Goal: Information Seeking & Learning: Learn about a topic

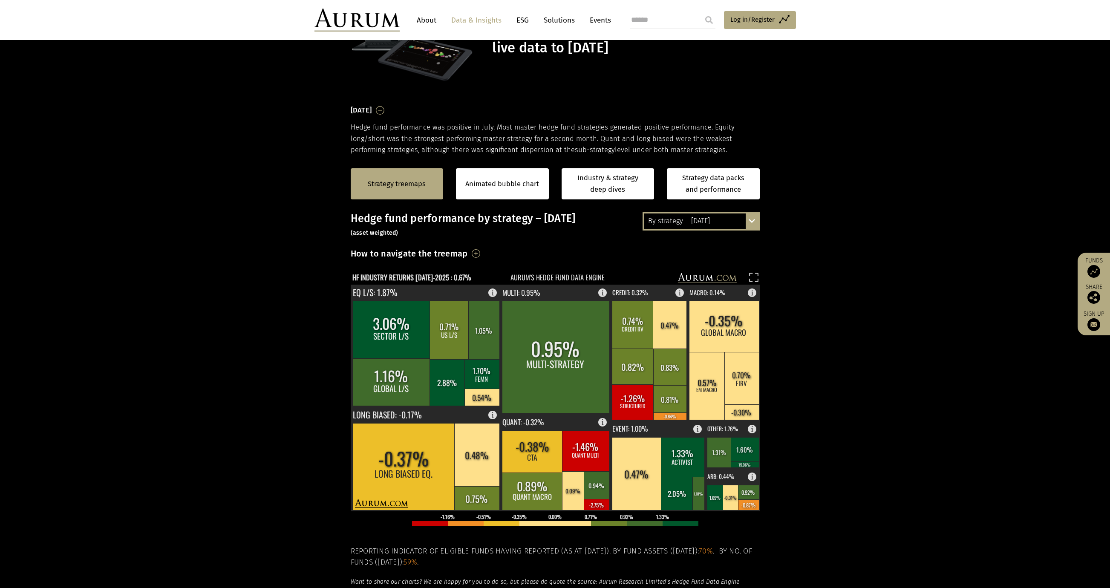
scroll to position [71, 0]
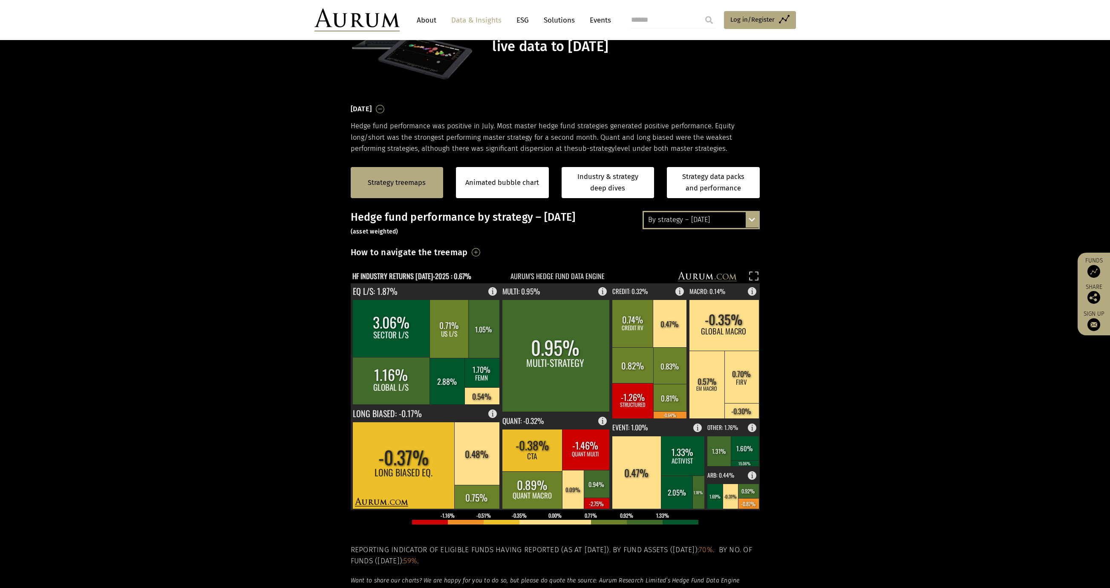
click at [468, 254] on h3 "How to navigate the treemap" at bounding box center [409, 252] width 117 height 14
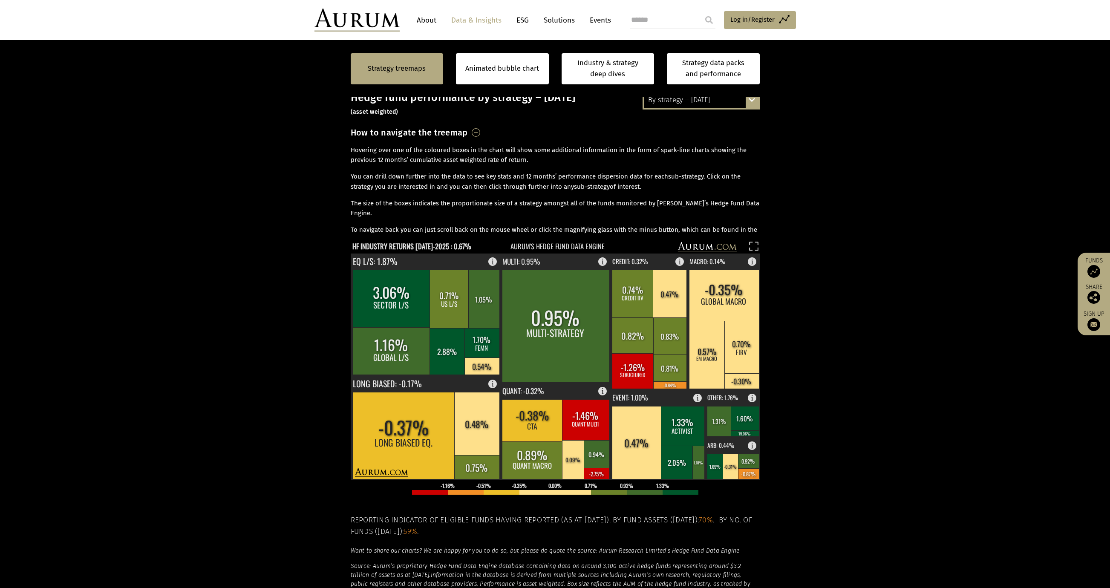
scroll to position [213, 0]
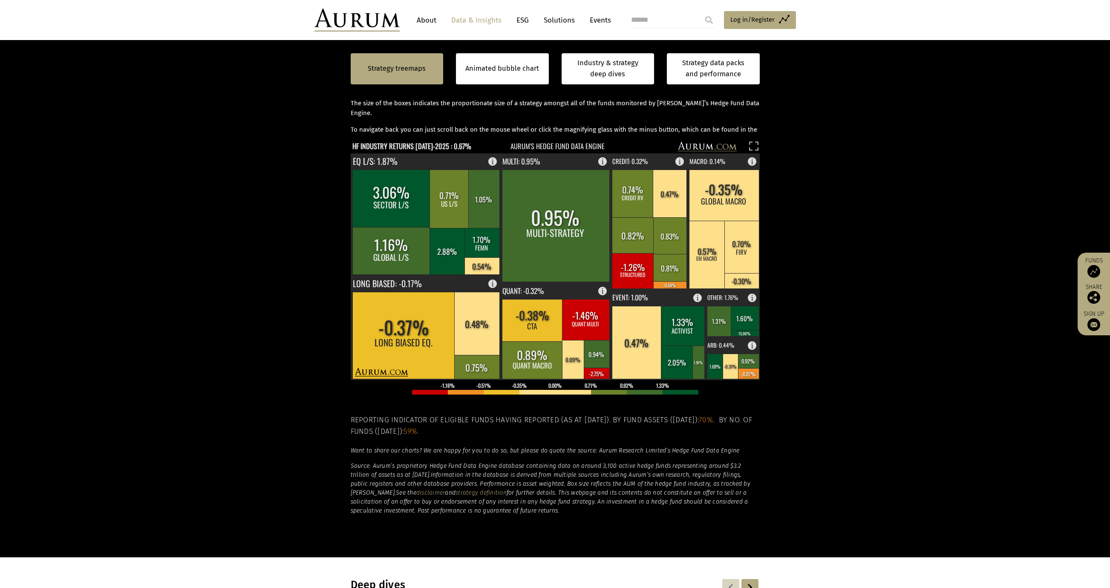
scroll to position [284, 0]
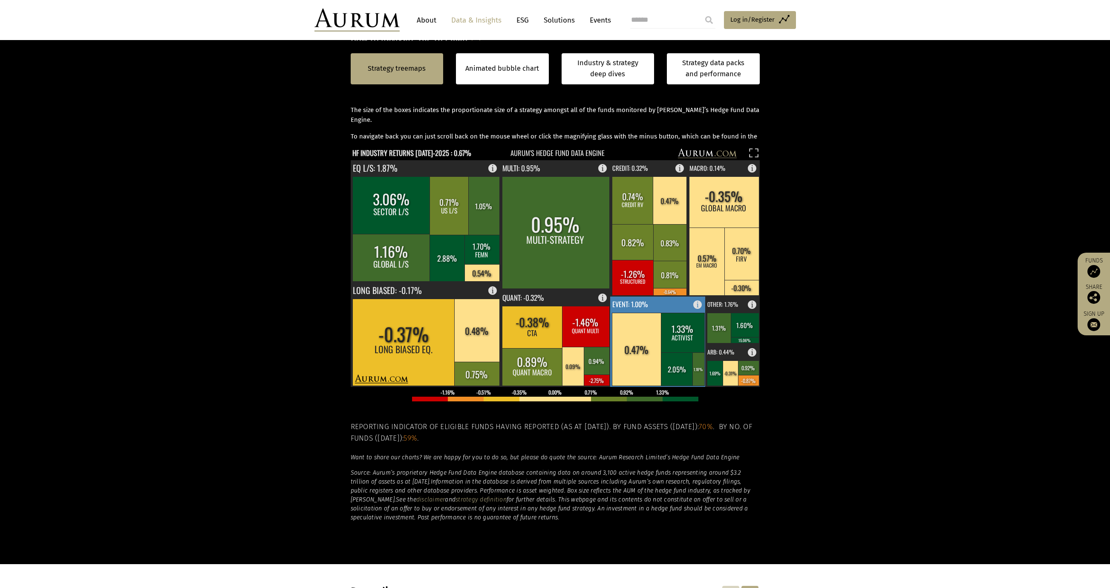
click at [700, 305] on rect at bounding box center [700, 303] width 10 height 12
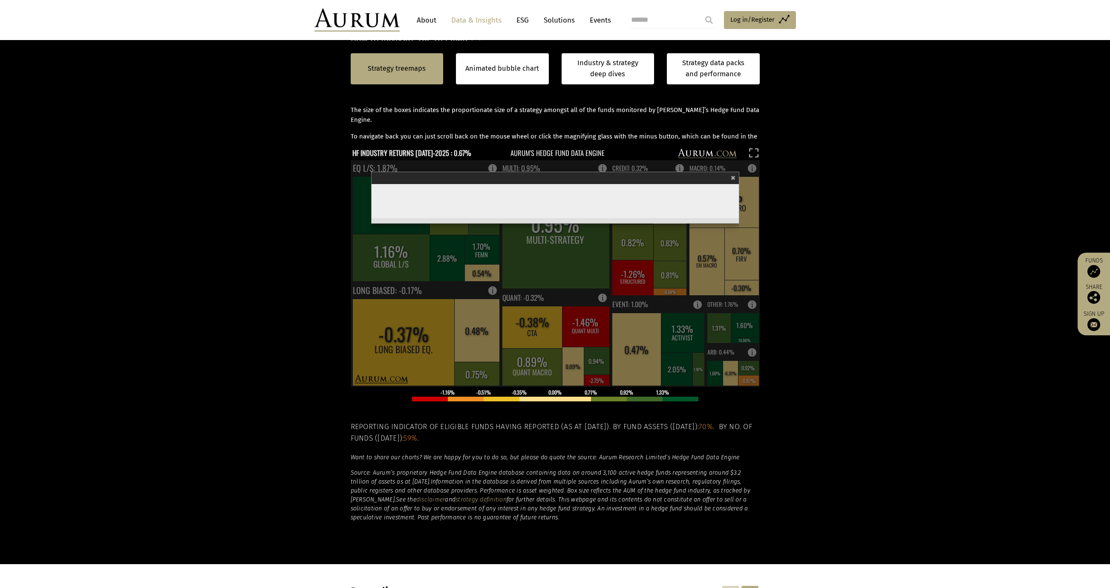
click at [734, 178] on span "×" at bounding box center [733, 177] width 5 height 10
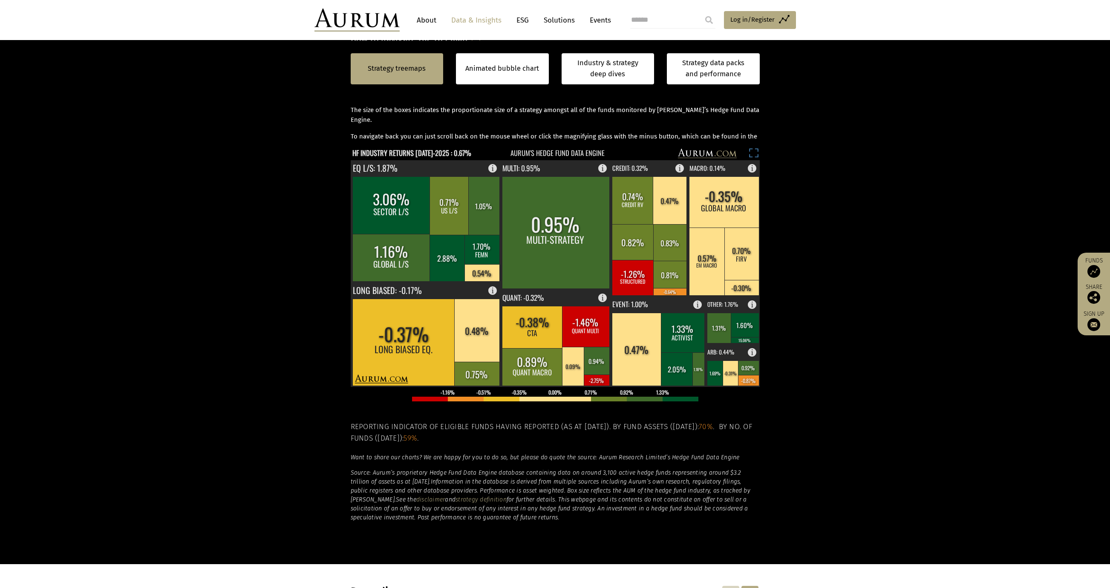
click at [750, 153] on rect at bounding box center [754, 154] width 12 height 12
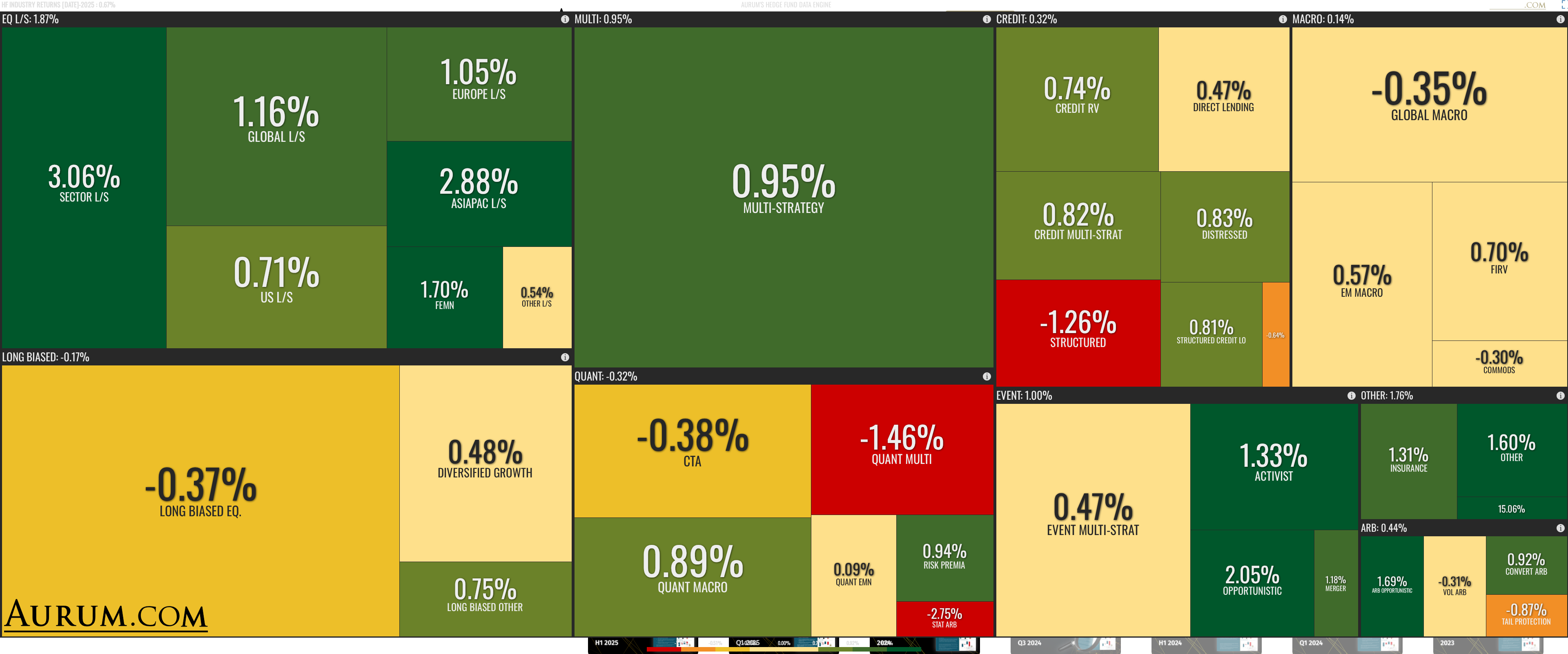
click at [1064, 7] on rect at bounding box center [1562, 6] width 12 height 12
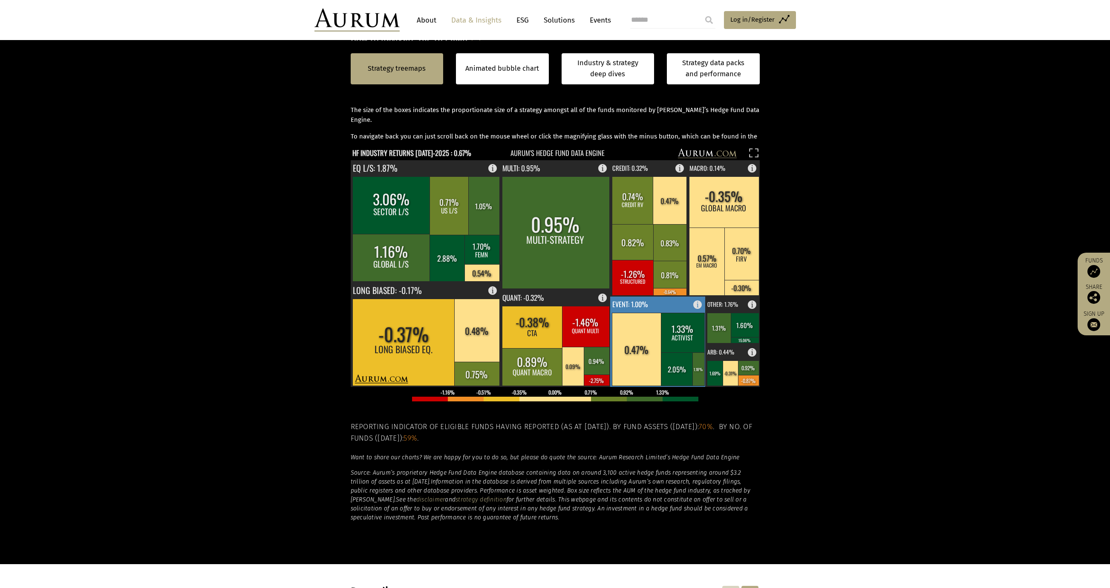
click at [632, 308] on text "EVENT: 1.00%" at bounding box center [630, 304] width 36 height 10
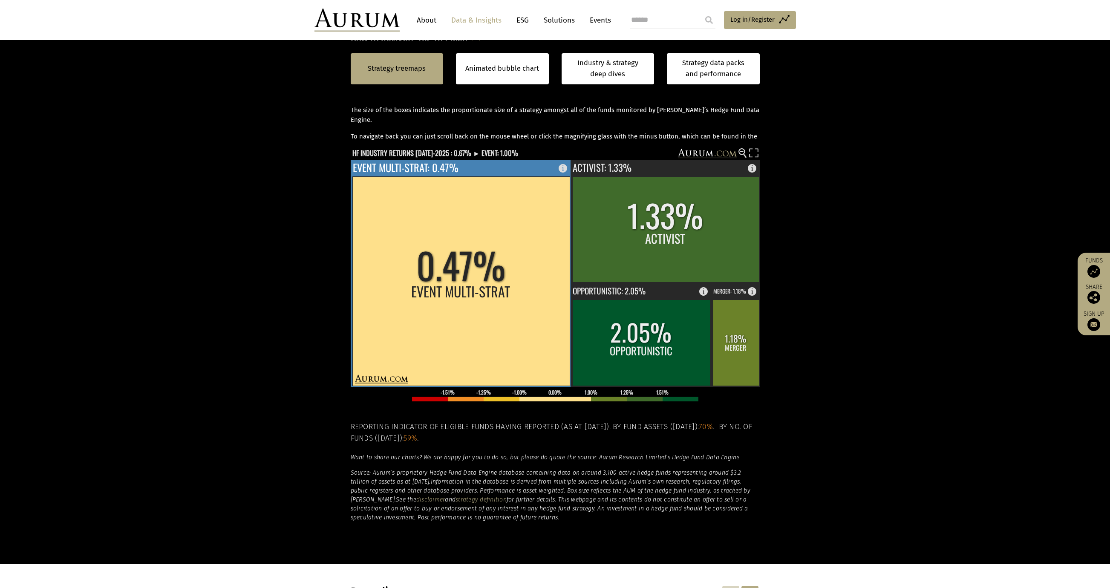
click at [536, 302] on rect at bounding box center [460, 280] width 217 height 209
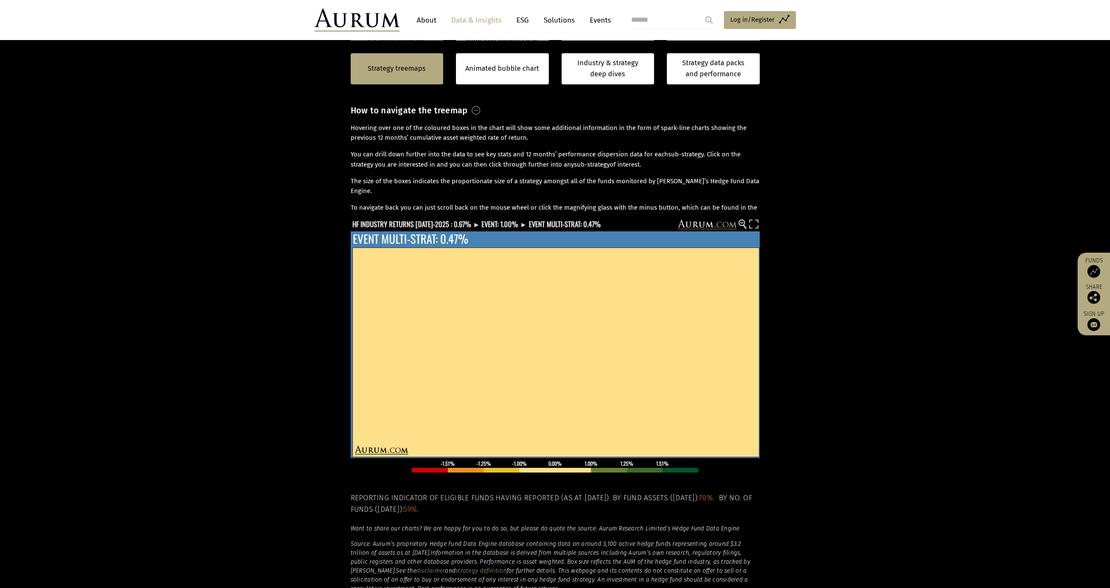
scroll to position [71, 0]
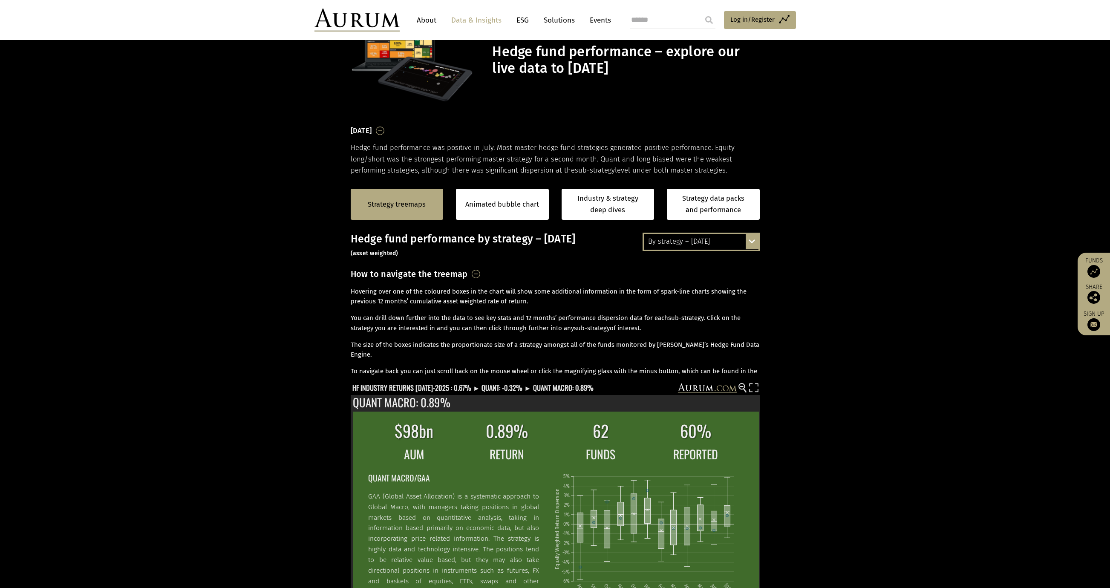
scroll to position [71, 0]
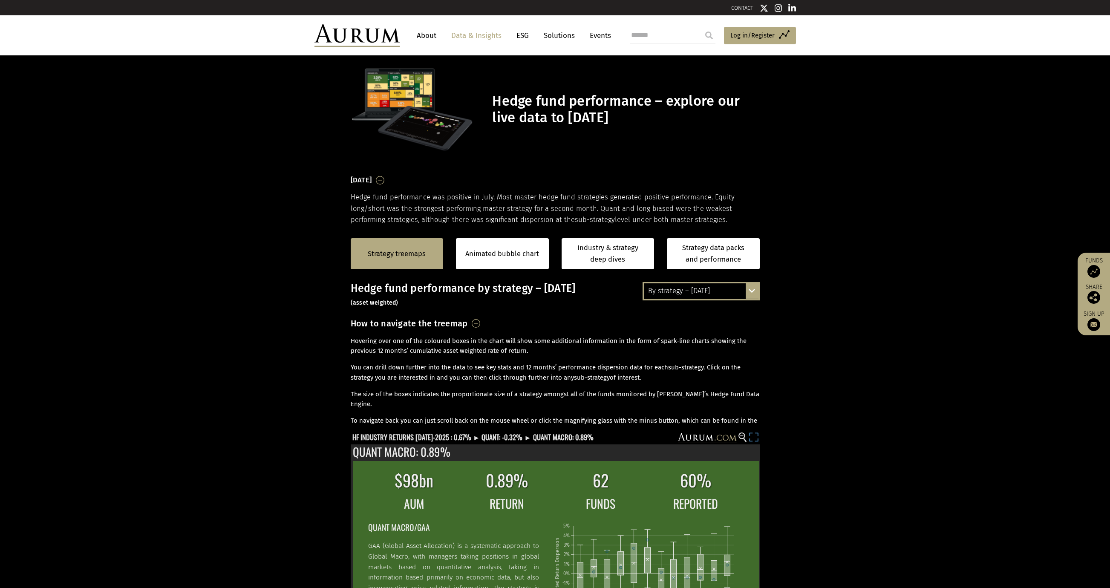
click at [754, 436] on rect at bounding box center [754, 438] width 12 height 12
